Goal: Task Accomplishment & Management: Use online tool/utility

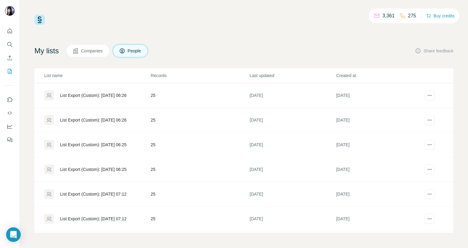
click at [97, 189] on div "List Export (Custom): [DATE] 07:12" at bounding box center [97, 194] width 106 height 10
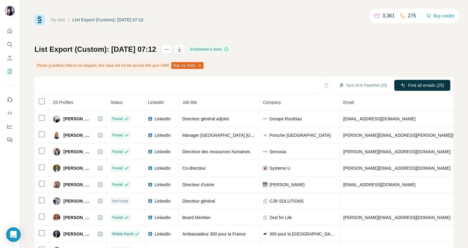
click at [32, 74] on div "My lists / List Export (Custom): [DATE] 07:12 3,361 275 Buy credits List Export…" at bounding box center [244, 124] width 448 height 248
click at [7, 69] on icon "My lists" at bounding box center [10, 71] width 6 height 6
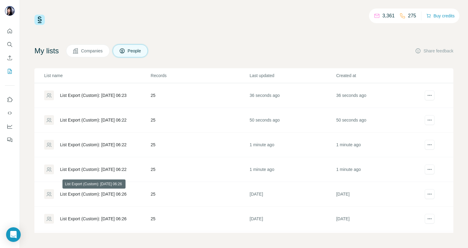
click at [88, 191] on div "List Export (Custom): [DATE] 06:26" at bounding box center [93, 194] width 66 height 6
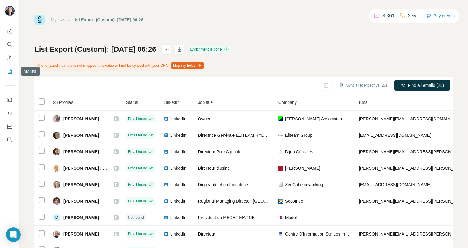
click at [10, 70] on icon "My lists" at bounding box center [10, 71] width 3 height 4
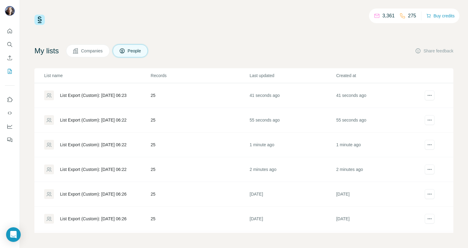
click at [112, 166] on div "List Export (Custom): [DATE] 06:22" at bounding box center [93, 169] width 66 height 6
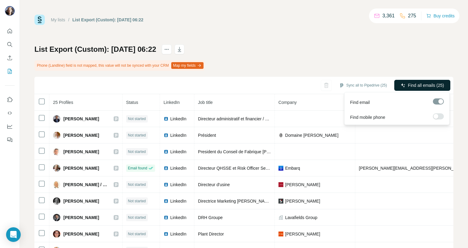
click at [423, 85] on span "Find all emails (25)" at bounding box center [426, 85] width 36 height 6
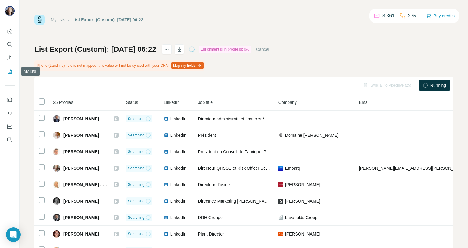
click at [11, 70] on icon "My lists" at bounding box center [10, 71] width 4 height 5
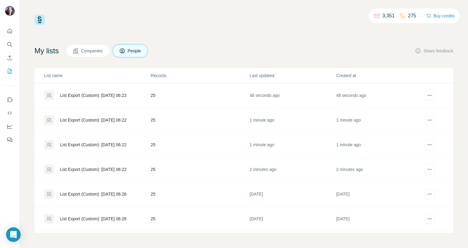
click at [104, 140] on div "List Export (Custom): [DATE] 06:22" at bounding box center [97, 145] width 106 height 10
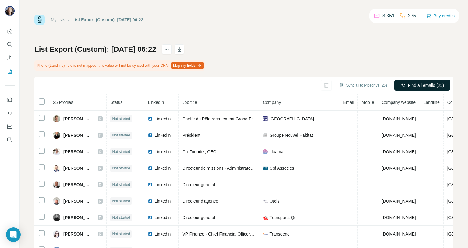
click at [417, 83] on span "Find all emails (25)" at bounding box center [426, 85] width 36 height 6
click at [417, 83] on div "Sync all to Pipedrive (25) Running" at bounding box center [243, 85] width 419 height 17
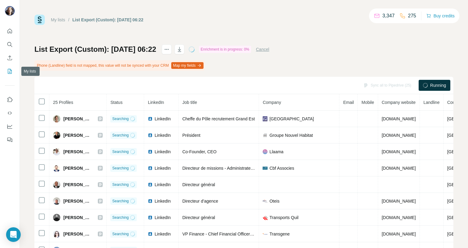
click at [11, 73] on icon "My lists" at bounding box center [10, 71] width 6 height 6
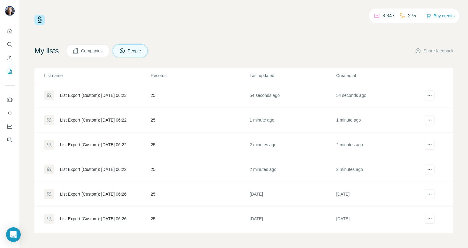
click at [91, 122] on div "List Export (Custom): [DATE] 06:22" at bounding box center [93, 120] width 66 height 6
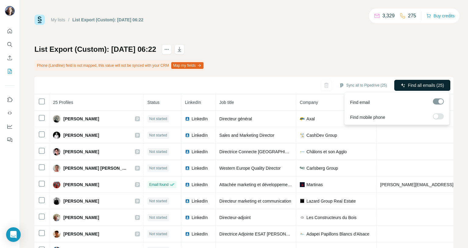
click at [423, 87] on span "Find all emails (25)" at bounding box center [426, 85] width 36 height 6
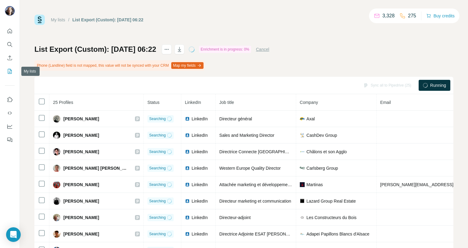
click at [11, 69] on icon "My lists" at bounding box center [10, 71] width 6 height 6
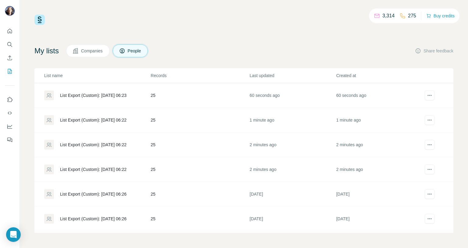
click at [115, 96] on div "List Export (Custom): [DATE] 06:23" at bounding box center [93, 95] width 66 height 6
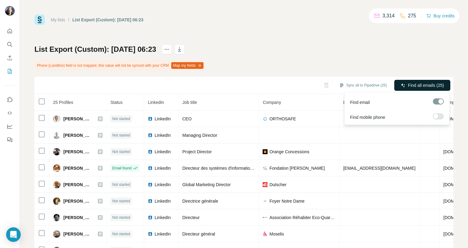
click at [429, 86] on span "Find all emails (25)" at bounding box center [426, 85] width 36 height 6
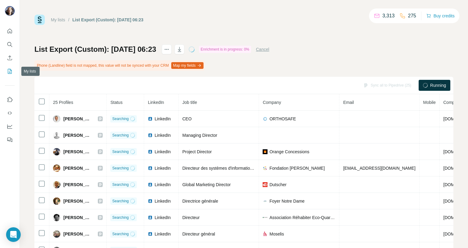
click at [9, 71] on icon "My lists" at bounding box center [10, 71] width 6 height 6
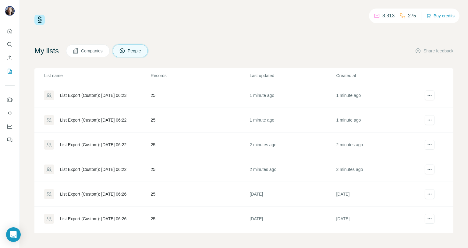
click at [81, 169] on div "List Export (Custom): [DATE] 06:22" at bounding box center [93, 169] width 66 height 6
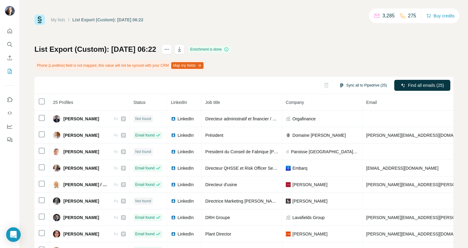
click at [371, 86] on button "Sync all to Pipedrive (25)" at bounding box center [363, 85] width 56 height 9
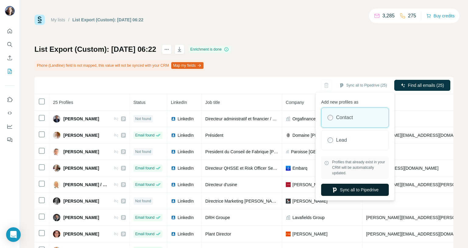
click at [344, 189] on button "Sync all to Pipedrive" at bounding box center [355, 190] width 68 height 12
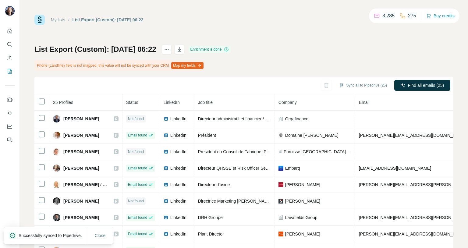
click at [10, 71] on icon "My lists" at bounding box center [10, 71] width 6 height 6
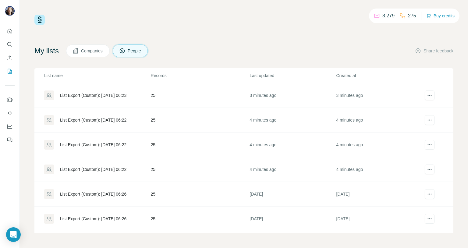
click at [116, 142] on div "List Export (Custom): [DATE] 06:22" at bounding box center [93, 145] width 66 height 6
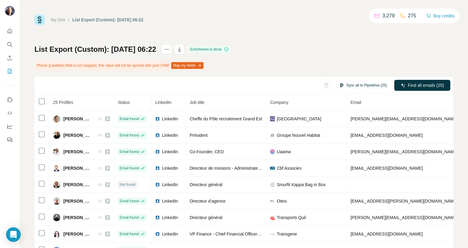
click at [364, 81] on button "Sync all to Pipedrive (25)" at bounding box center [363, 85] width 56 height 9
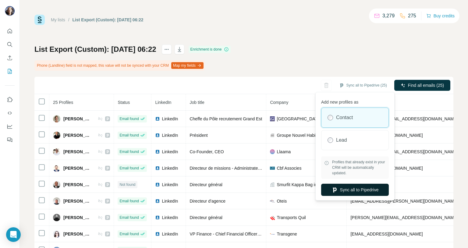
click at [345, 189] on button "Sync all to Pipedrive" at bounding box center [355, 190] width 68 height 12
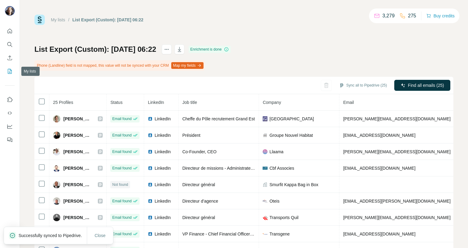
click at [10, 70] on icon "My lists" at bounding box center [10, 71] width 3 height 4
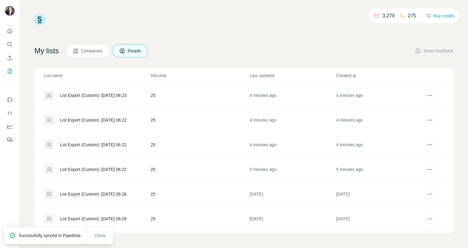
click at [93, 117] on div "List Export (Custom): [DATE] 06:22" at bounding box center [93, 120] width 66 height 6
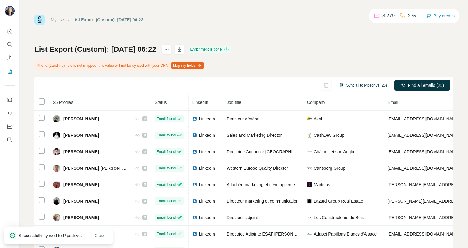
click at [371, 85] on button "Sync all to Pipedrive (25)" at bounding box center [363, 85] width 56 height 9
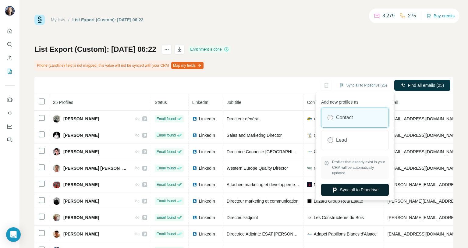
click at [346, 188] on button "Sync all to Pipedrive" at bounding box center [355, 190] width 68 height 12
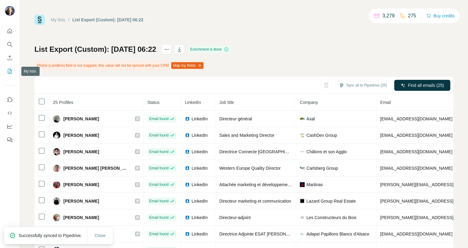
click at [10, 71] on icon "My lists" at bounding box center [10, 71] width 6 height 6
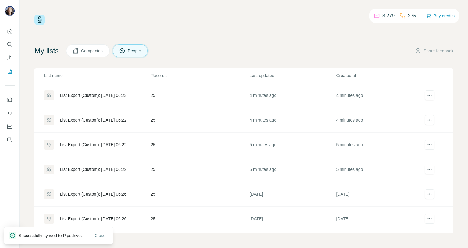
click at [123, 94] on div "List Export (Custom): [DATE] 06:23" at bounding box center [93, 95] width 66 height 6
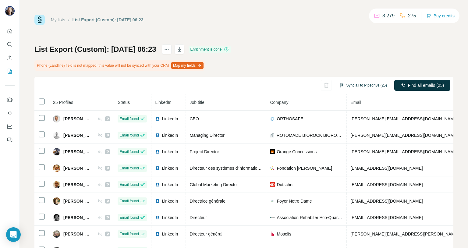
click at [362, 84] on button "Sync all to Pipedrive (25)" at bounding box center [363, 85] width 56 height 9
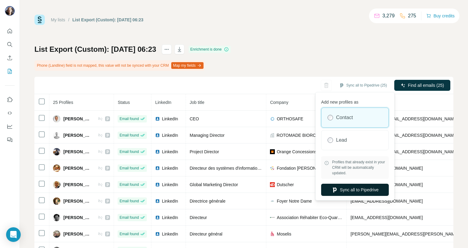
click at [339, 188] on button "Sync all to Pipedrive" at bounding box center [355, 190] width 68 height 12
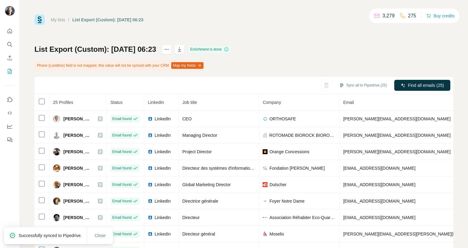
click at [28, 77] on div "My lists / List Export (Custom): [DATE] 06:23 3,279 275 Buy credits List Export…" at bounding box center [244, 124] width 448 height 248
click at [296, 52] on div "List Export (Custom): [DATE] 06:23 Enrichment is done Phone (Landline) field is…" at bounding box center [243, 149] width 419 height 211
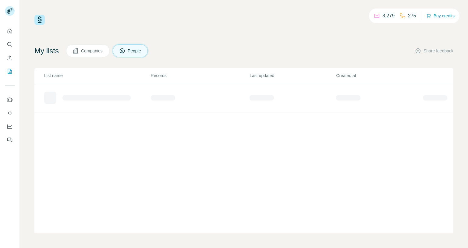
click at [90, 61] on div "My lists Companies People Share feedback List name Records Last updated Created…" at bounding box center [243, 138] width 419 height 188
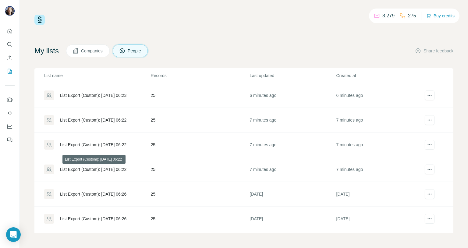
click at [96, 167] on div "List Export (Custom): [DATE] 06:22" at bounding box center [93, 169] width 66 height 6
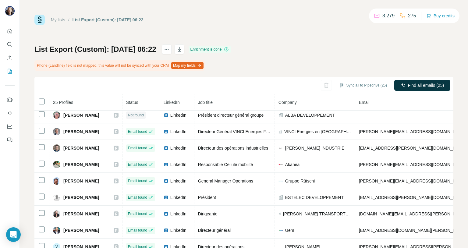
scroll to position [22, 0]
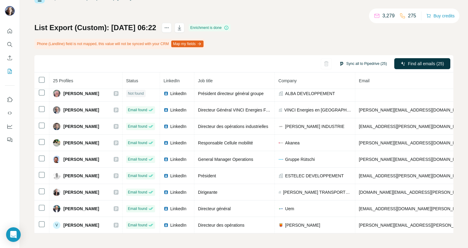
click at [361, 62] on button "Sync all to Pipedrive (25)" at bounding box center [363, 63] width 56 height 9
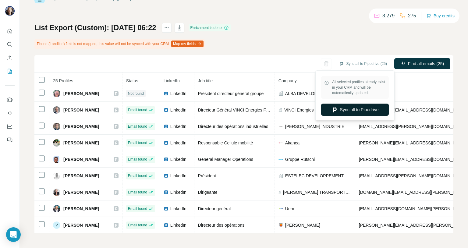
click at [357, 111] on button "Sync all to Pipedrive" at bounding box center [355, 110] width 68 height 12
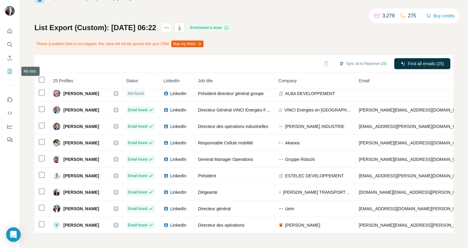
click at [8, 71] on icon "My lists" at bounding box center [10, 71] width 6 height 6
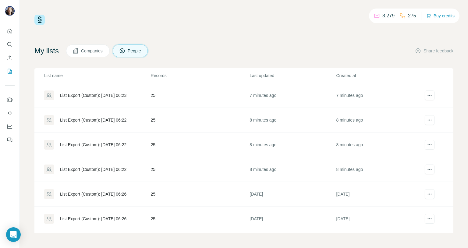
click at [103, 96] on div "List Export (Custom): [DATE] 06:23" at bounding box center [93, 95] width 66 height 6
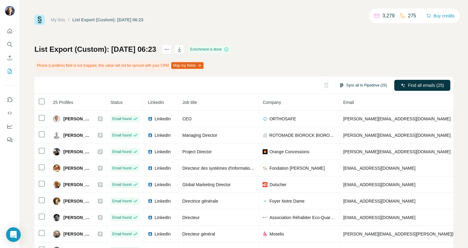
click at [369, 86] on button "Sync all to Pipedrive (25)" at bounding box center [363, 85] width 56 height 9
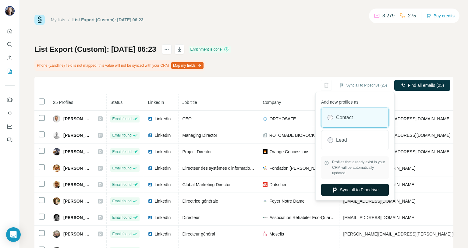
click at [353, 188] on button "Sync all to Pipedrive" at bounding box center [355, 190] width 68 height 12
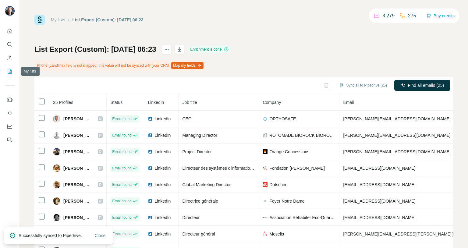
click at [9, 71] on icon "My lists" at bounding box center [10, 71] width 6 height 6
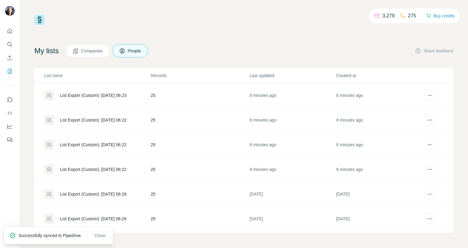
click at [79, 144] on div "List Export (Custom): [DATE] 06:22" at bounding box center [93, 145] width 66 height 6
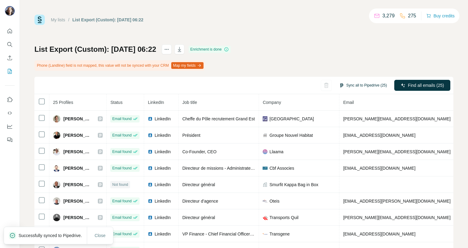
click at [370, 85] on button "Sync all to Pipedrive (25)" at bounding box center [363, 85] width 56 height 9
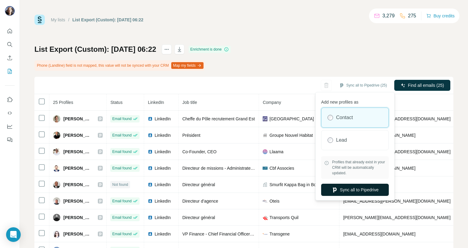
click at [348, 194] on button "Sync all to Pipedrive" at bounding box center [355, 190] width 68 height 12
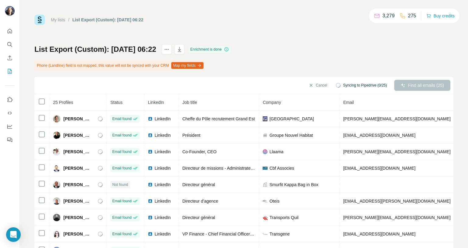
click at [301, 52] on div "List Export (Custom): 08/09/2025 06:22 Enrichment is done Phone (Landline) fiel…" at bounding box center [243, 149] width 419 height 211
